Goal: Information Seeking & Learning: Compare options

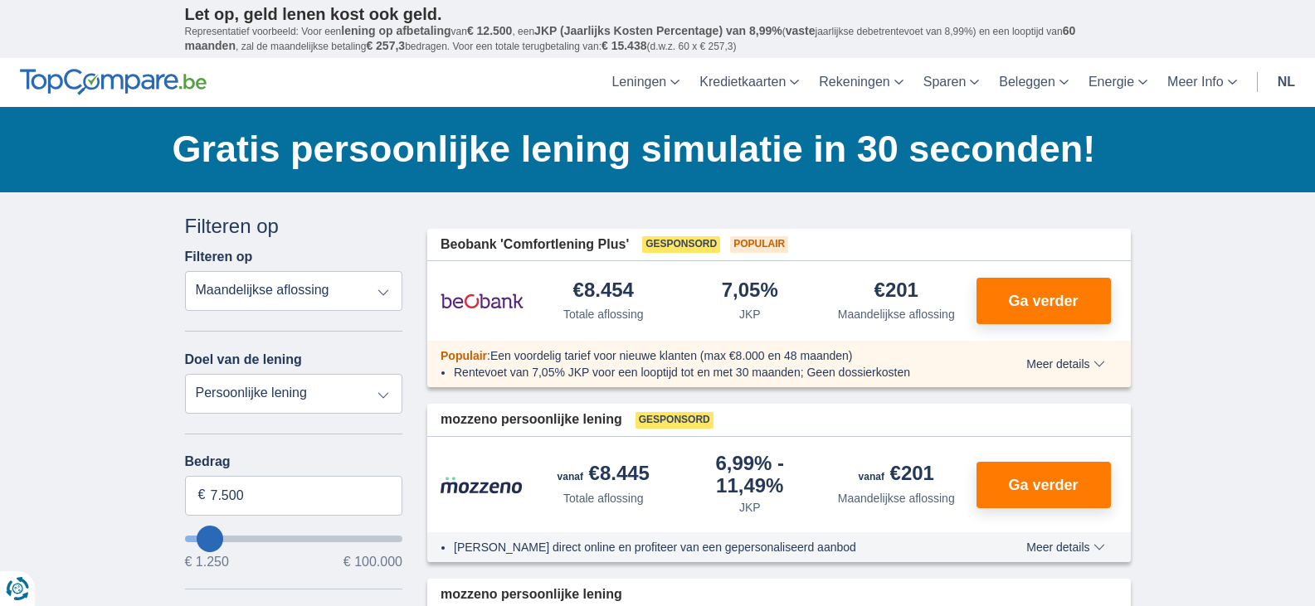
type input "17250"
type input "17.250"
select select "84"
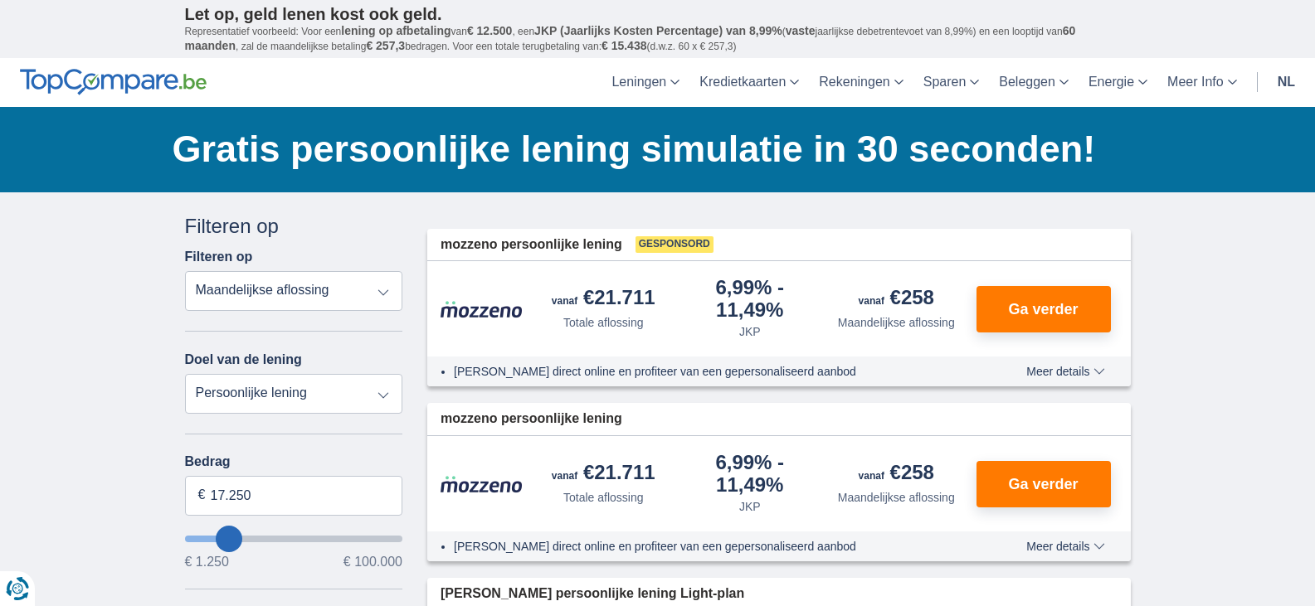
type input "22250"
type input "22.250"
select select "120"
drag, startPoint x: 264, startPoint y: 492, endPoint x: 186, endPoint y: 494, distance: 78.0
click at [186, 494] on input "22.250" at bounding box center [294, 496] width 218 height 40
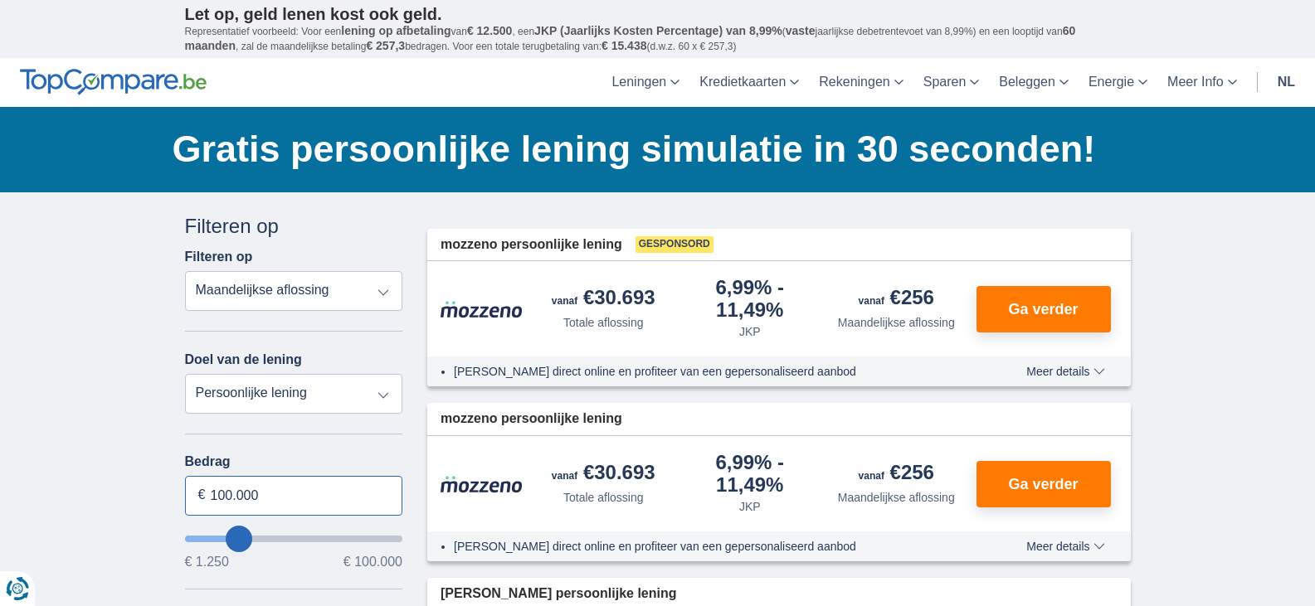
type input "100.000"
type input "99250"
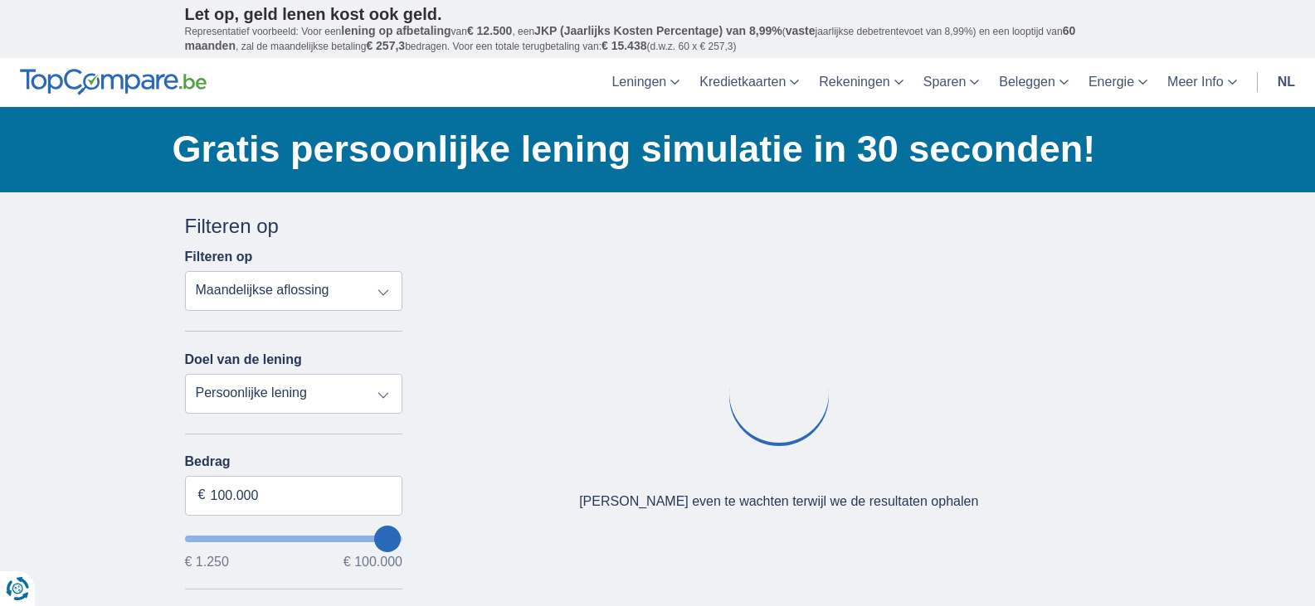
click at [309, 444] on div "Annuleren Filters Filteren op Filteren op Totale aflossing JKP Maandelijkse afl…" at bounding box center [294, 594] width 218 height 764
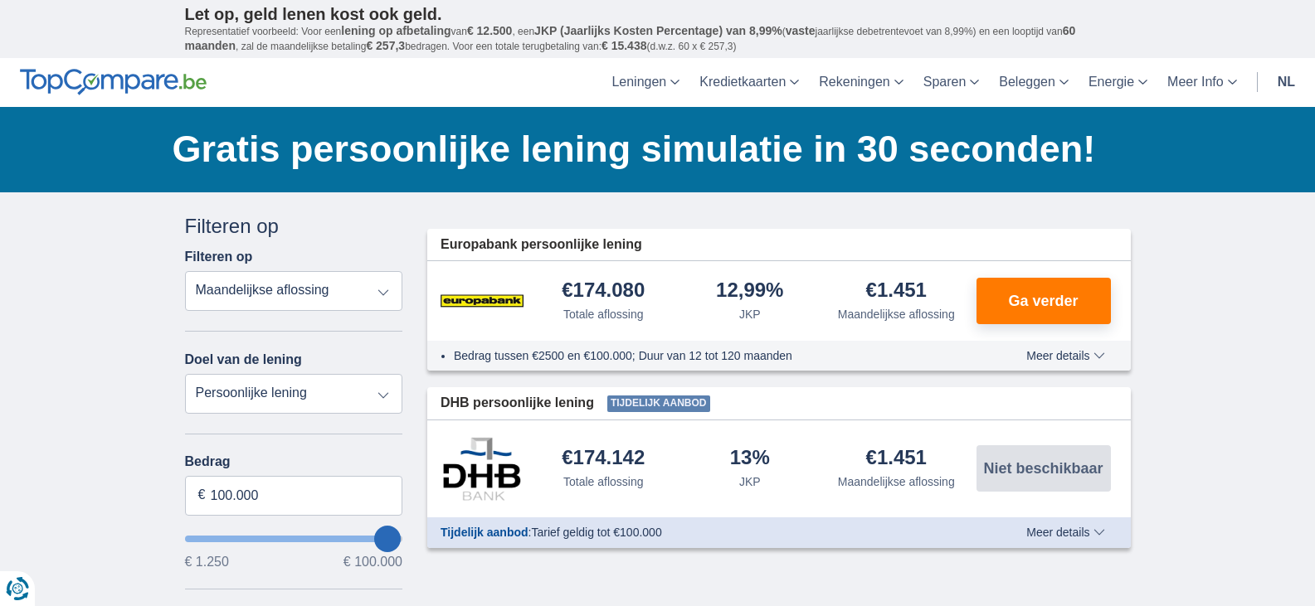
click at [378, 383] on select "Persoonlijke lening Auto Moto / fiets Mobilhome / caravan Renovatie Energie Sch…" at bounding box center [294, 394] width 218 height 40
click at [391, 293] on select "Totale aflossing JKP Maandelijkse aflossing" at bounding box center [294, 291] width 218 height 40
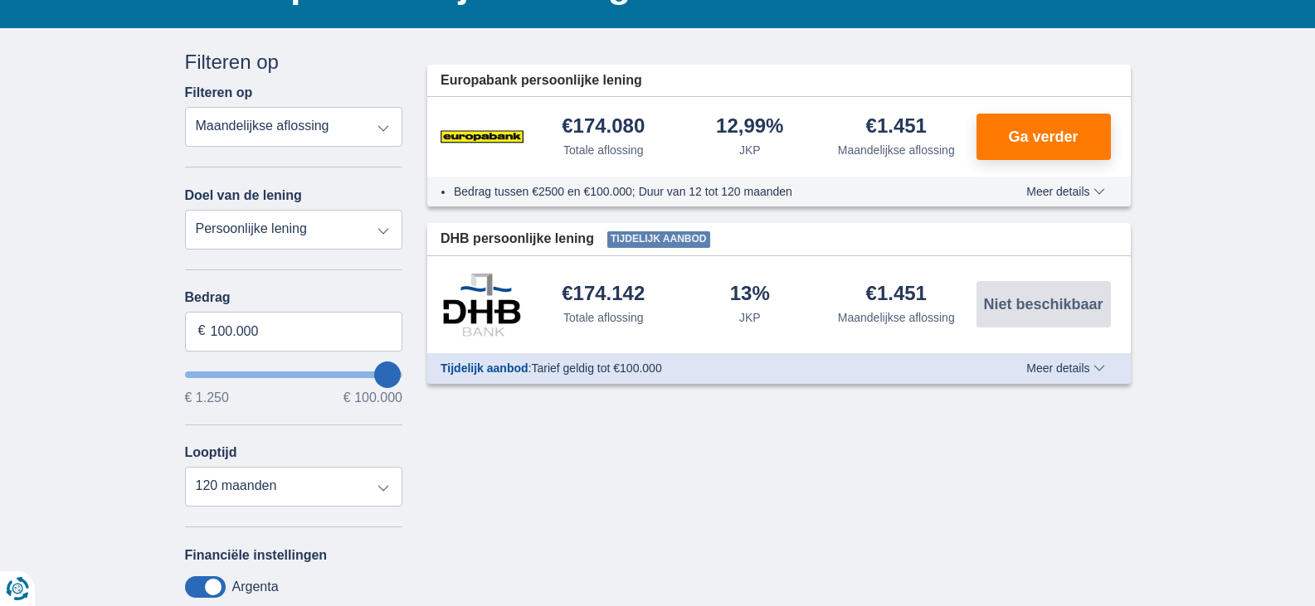
scroll to position [191, 0]
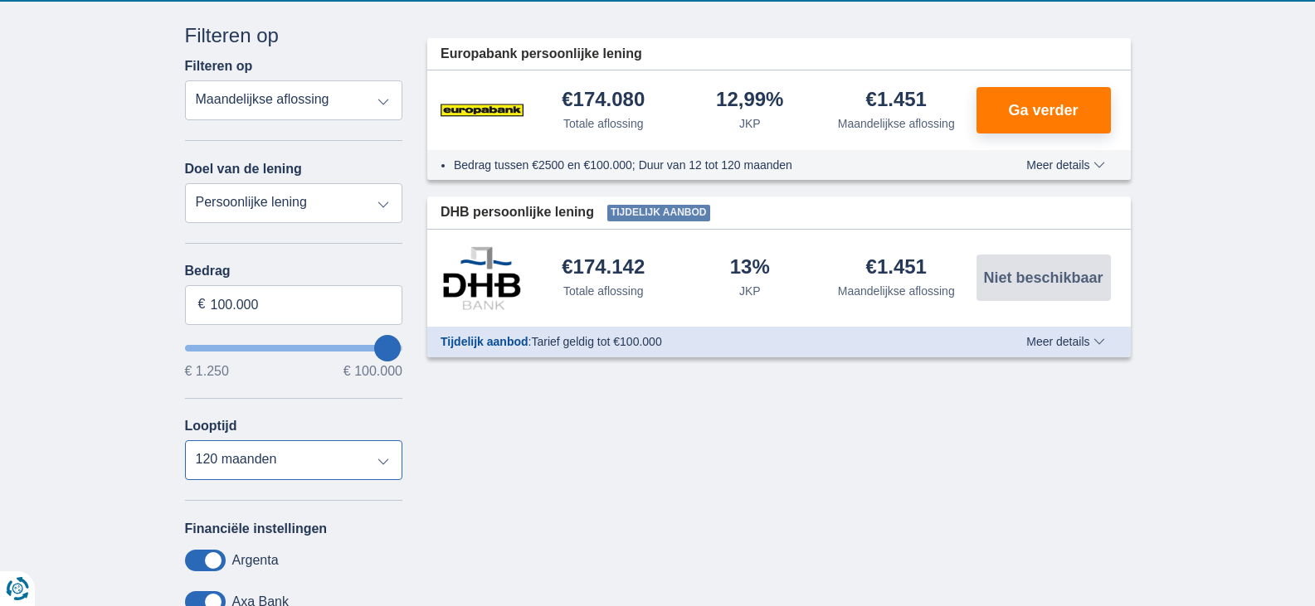
click at [383, 460] on select "12 maanden 18 maanden 24 maanden 30 maanden 36 maanden 42 maanden 48 maanden 60…" at bounding box center [294, 460] width 218 height 40
